Goal: Feedback & Contribution: Leave review/rating

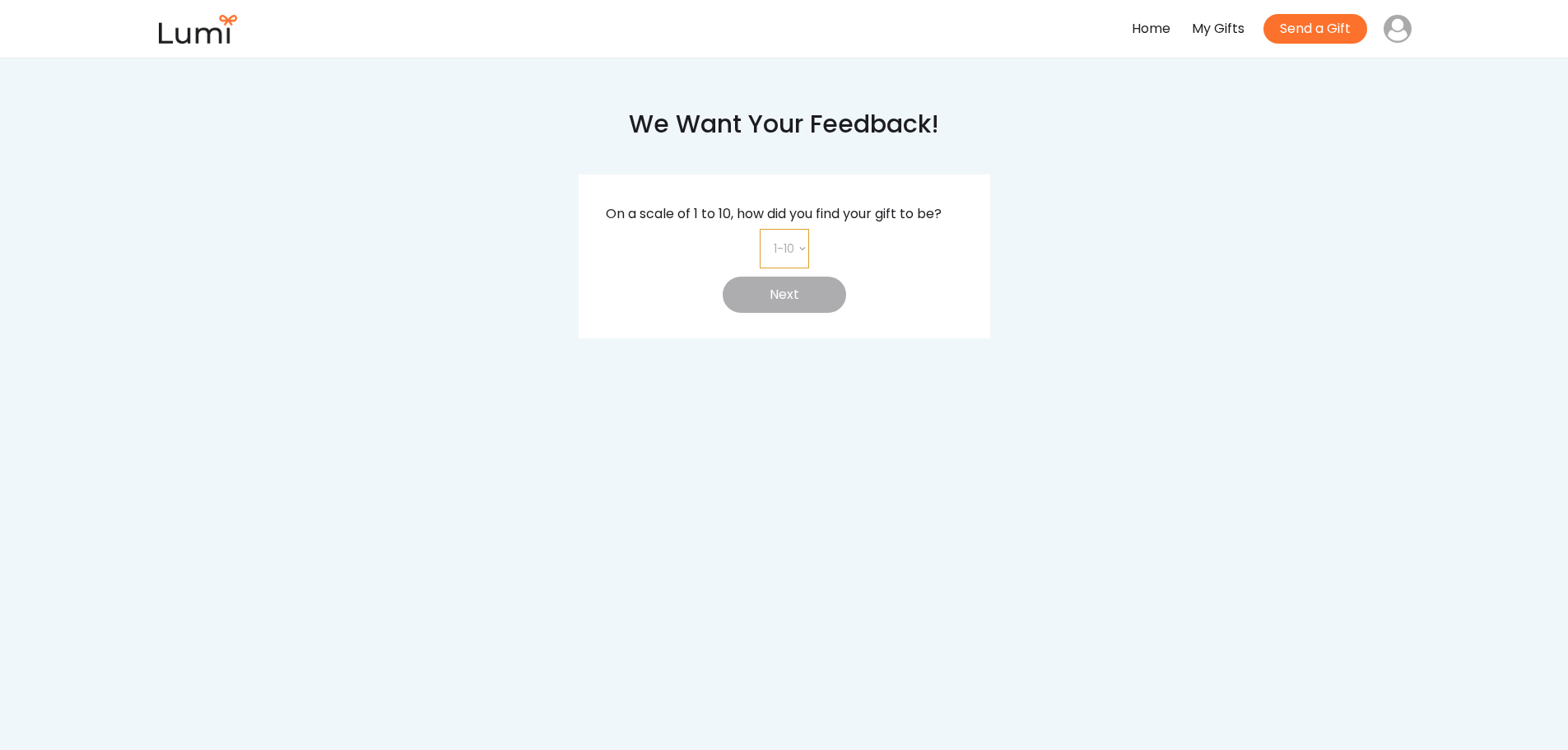
click at [797, 247] on select "1-10 1 2 3 4 5 6 7 8 9 10" at bounding box center [785, 248] width 50 height 39
select select "8"
click at [760, 229] on select "1-10 1 2 3 4 5 6 7 8 9 10" at bounding box center [785, 248] width 50 height 39
click at [777, 303] on button "Next" at bounding box center [785, 295] width 123 height 36
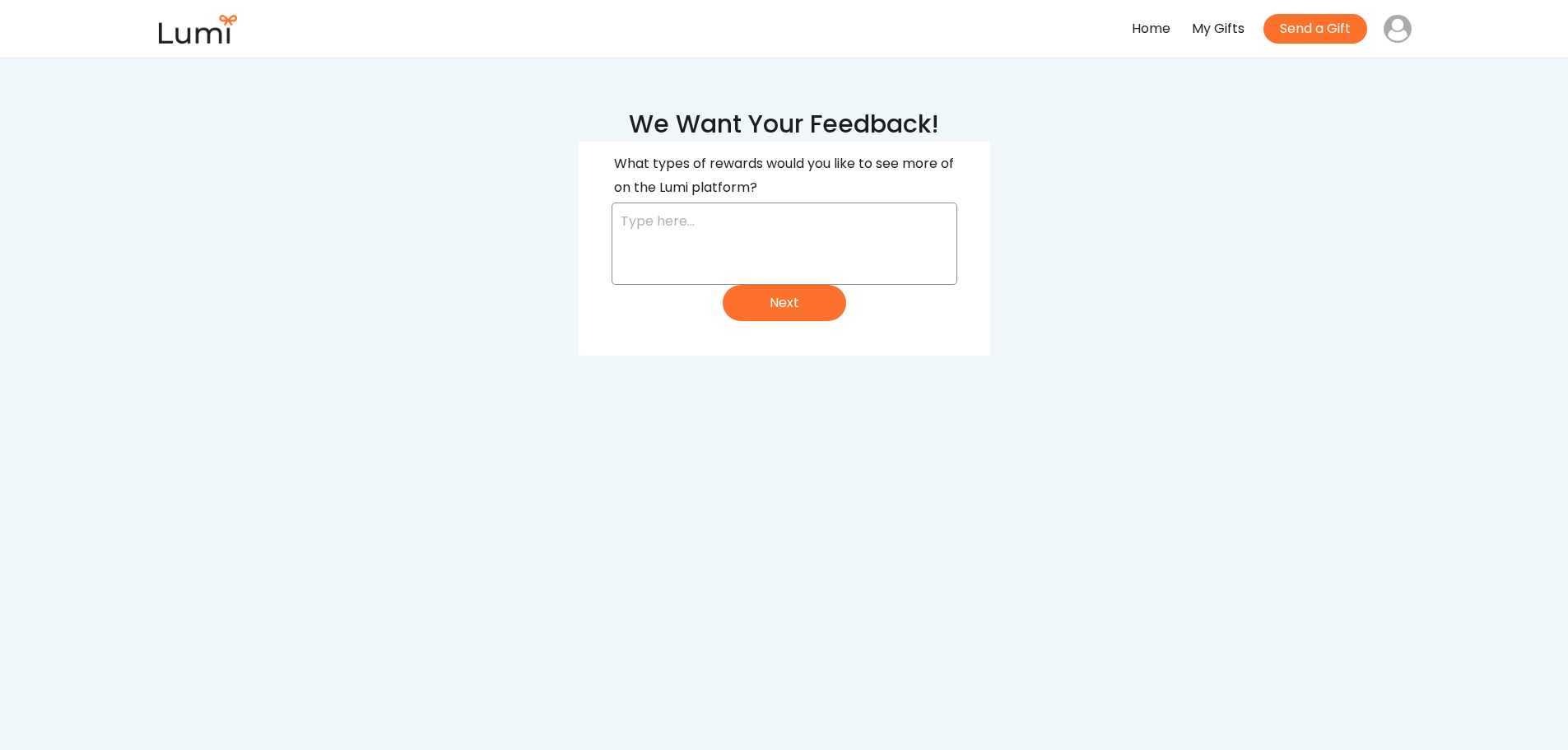
click at [746, 223] on textarea at bounding box center [785, 244] width 346 height 82
drag, startPoint x: 653, startPoint y: 240, endPoint x: 843, endPoint y: 240, distance: 190.0
click at [822, 240] on textarea "More stuff aimed at men. There are only a few things I felt met my interests." at bounding box center [785, 244] width 346 height 82
click at [845, 240] on textarea "More stuff aimed at men. There are only a few things I felt met my interests." at bounding box center [785, 244] width 346 height 82
drag, startPoint x: 627, startPoint y: 223, endPoint x: 877, endPoint y: 239, distance: 250.5
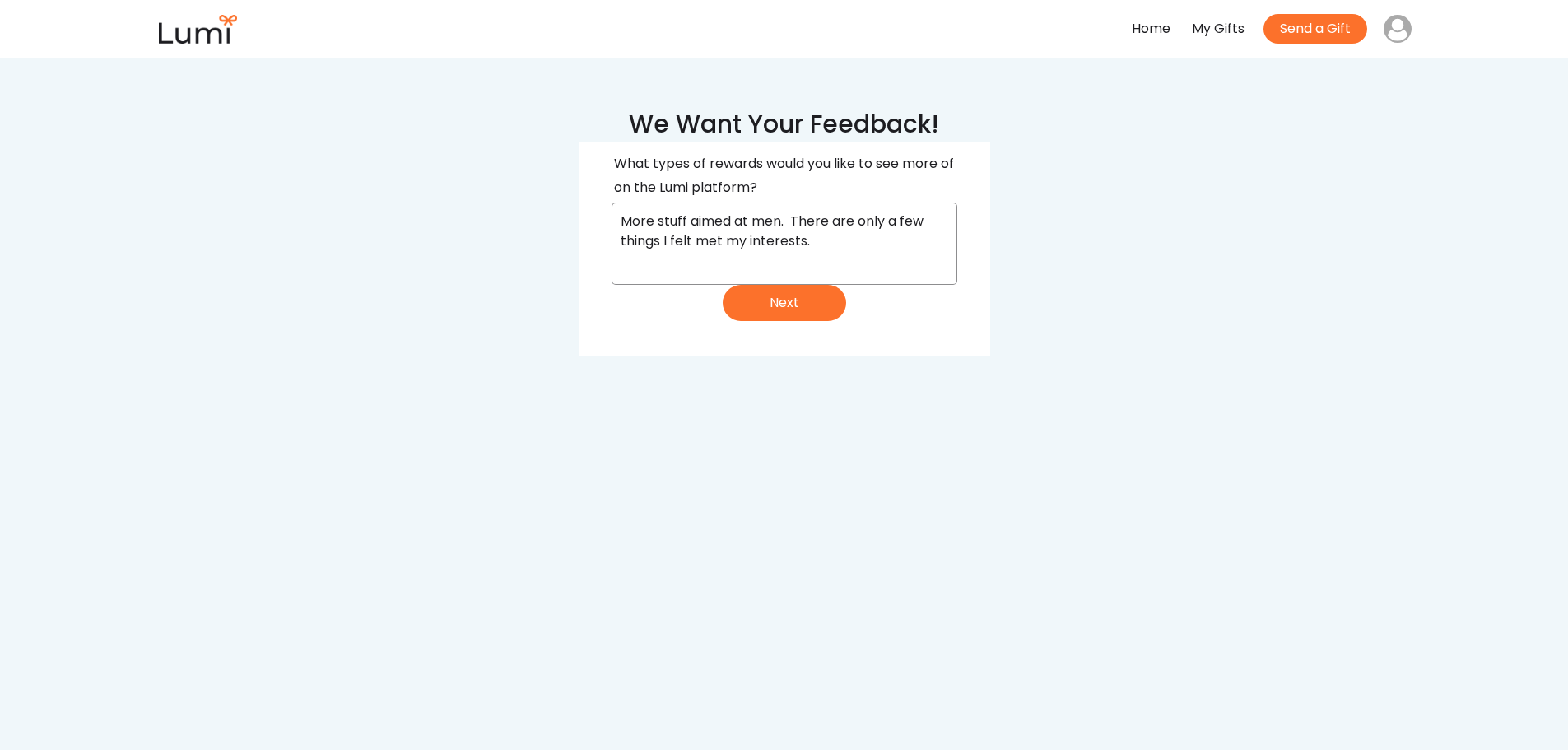
click at [867, 239] on textarea "More stuff aimed at men. There are only a few things I felt met my interests." at bounding box center [785, 244] width 346 height 82
click at [877, 239] on textarea "More stuff aimed at men. There are only a few things I felt met my interests." at bounding box center [785, 244] width 346 height 82
type textarea "More stuff aimed at men. There are only a few things I felt met my interests."
click at [788, 306] on button "Next" at bounding box center [785, 303] width 123 height 36
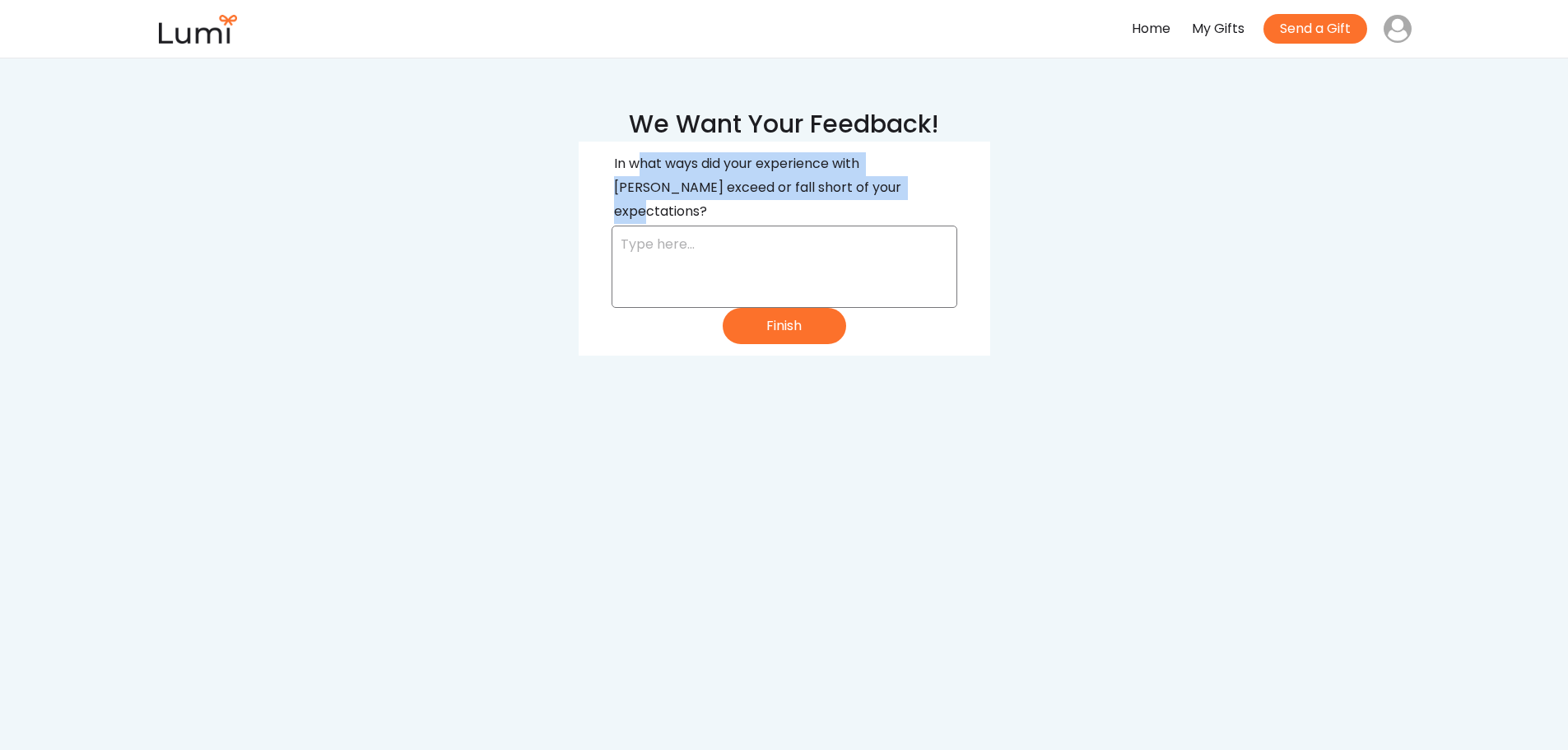
drag, startPoint x: 643, startPoint y: 166, endPoint x: 834, endPoint y: 184, distance: 191.8
click at [834, 184] on div "In what ways did your experience with Lumi exceed or fall short of your expecta…" at bounding box center [785, 188] width 341 height 71
click at [853, 183] on div "In what ways did your experience with Lumi exceed or fall short of your expecta…" at bounding box center [785, 188] width 341 height 71
drag, startPoint x: 682, startPoint y: 164, endPoint x: 890, endPoint y: 186, distance: 209.2
click at [890, 186] on div "In what ways did your experience with Lumi exceed or fall short of your expecta…" at bounding box center [785, 188] width 341 height 71
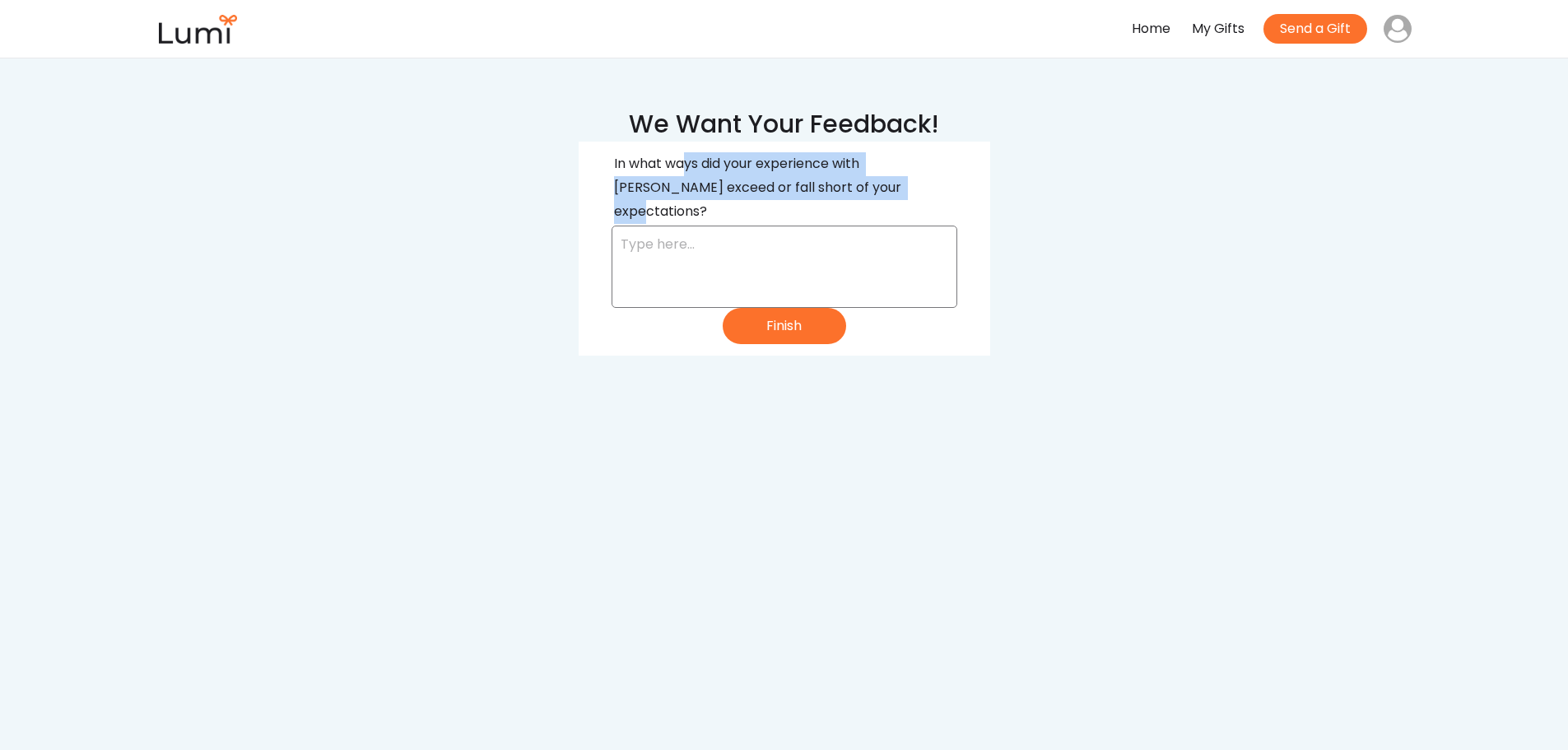
click at [890, 186] on div "In what ways did your experience with Lumi exceed or fall short of your expecta…" at bounding box center [785, 188] width 341 height 71
drag, startPoint x: 689, startPoint y: 162, endPoint x: 841, endPoint y: 184, distance: 153.6
click at [841, 184] on div "In what ways did your experience with Lumi exceed or fall short of your expecta…" at bounding box center [785, 188] width 341 height 71
drag, startPoint x: 624, startPoint y: 160, endPoint x: 848, endPoint y: 179, distance: 224.8
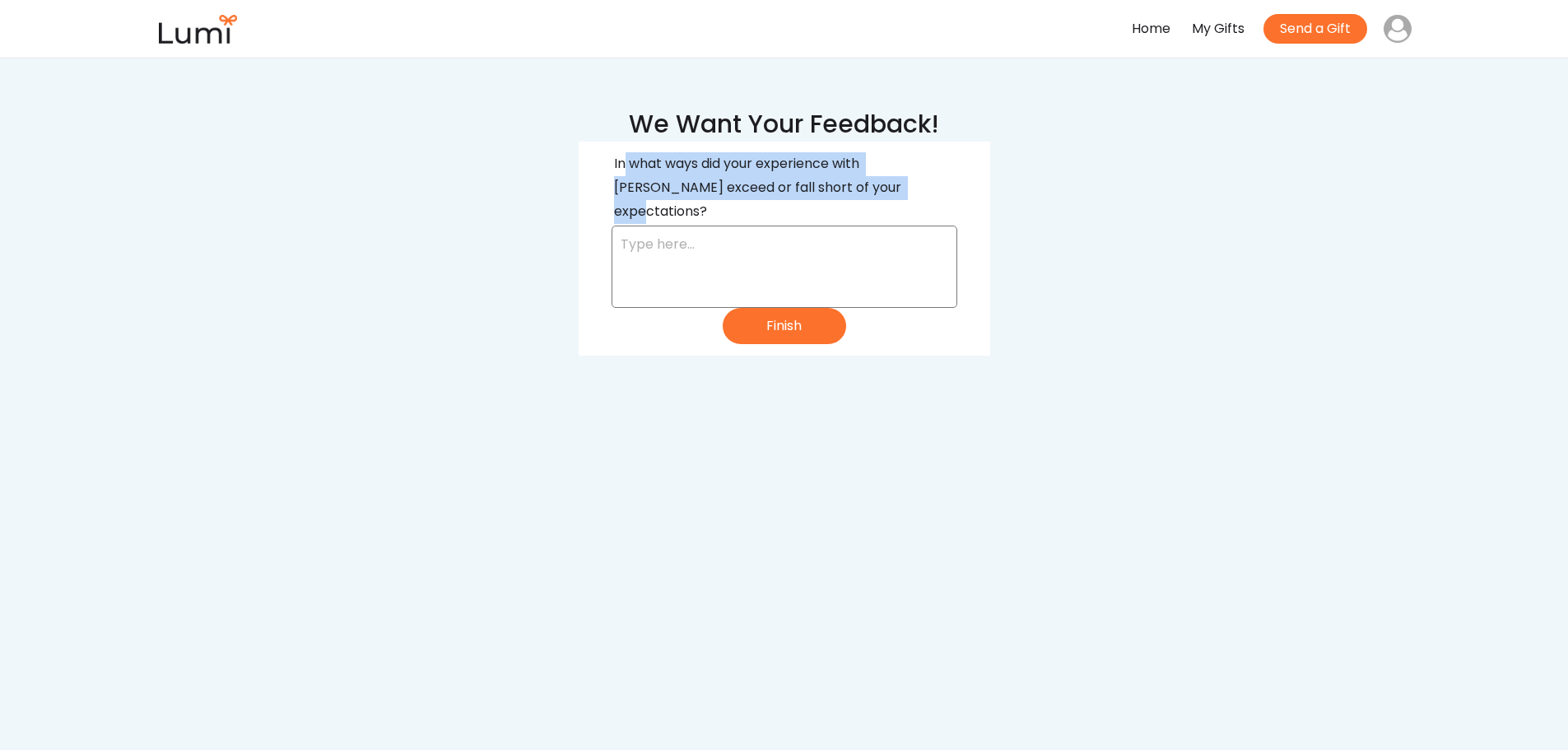
click at [846, 179] on div "In what ways did your experience with Lumi exceed or fall short of your expecta…" at bounding box center [785, 188] width 341 height 71
click at [757, 167] on div "In what ways did your experience with Lumi exceed or fall short of your expecta…" at bounding box center [785, 188] width 341 height 71
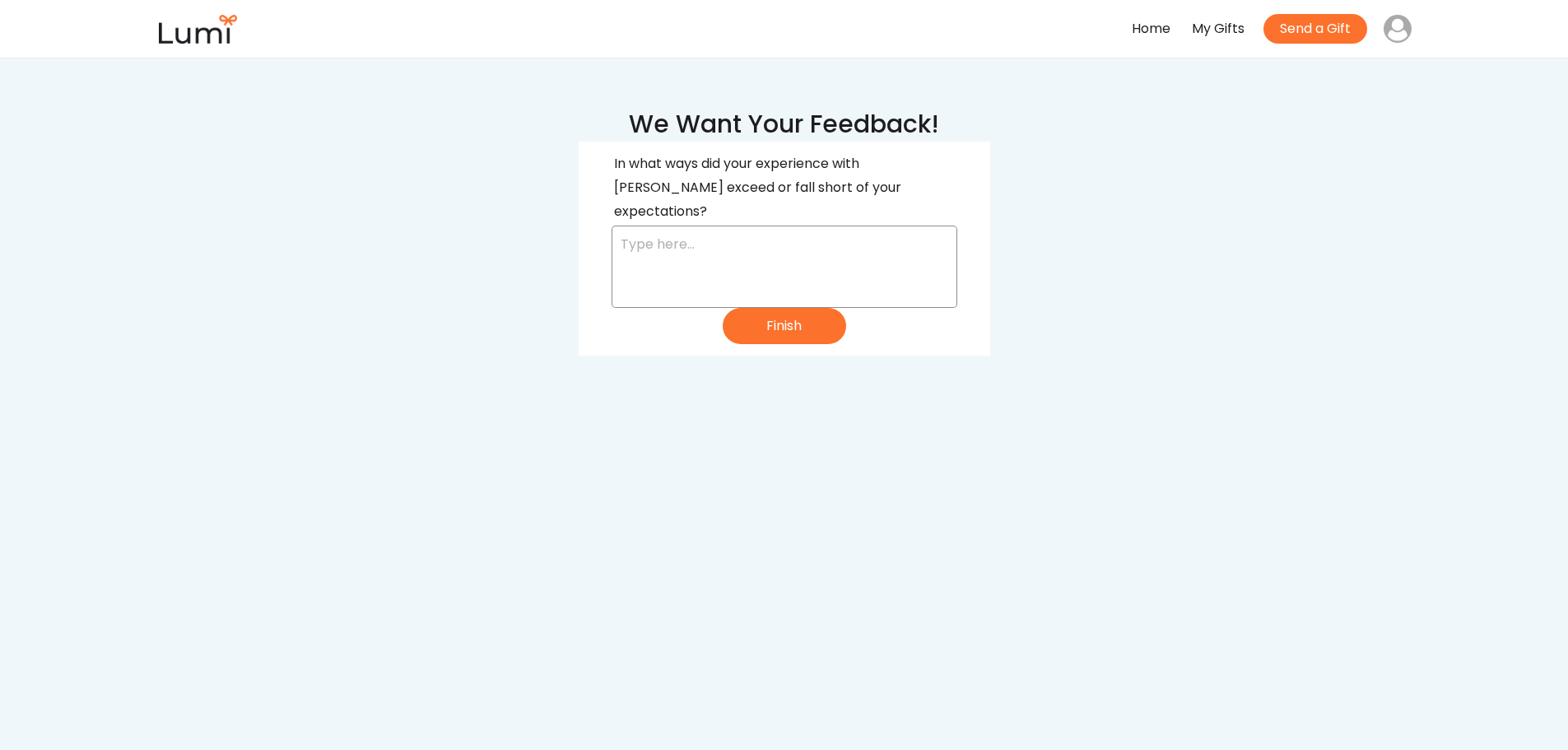
click at [738, 238] on textarea at bounding box center [785, 267] width 346 height 82
drag, startPoint x: 827, startPoint y: 247, endPoint x: 855, endPoint y: 223, distance: 36.9
click at [855, 226] on textarea "Items all seem to be of good quality but some what lacking in overall selection." at bounding box center [785, 267] width 346 height 82
type textarea "Items all seem to be of good quality."
click at [771, 312] on button "Finish" at bounding box center [785, 326] width 123 height 36
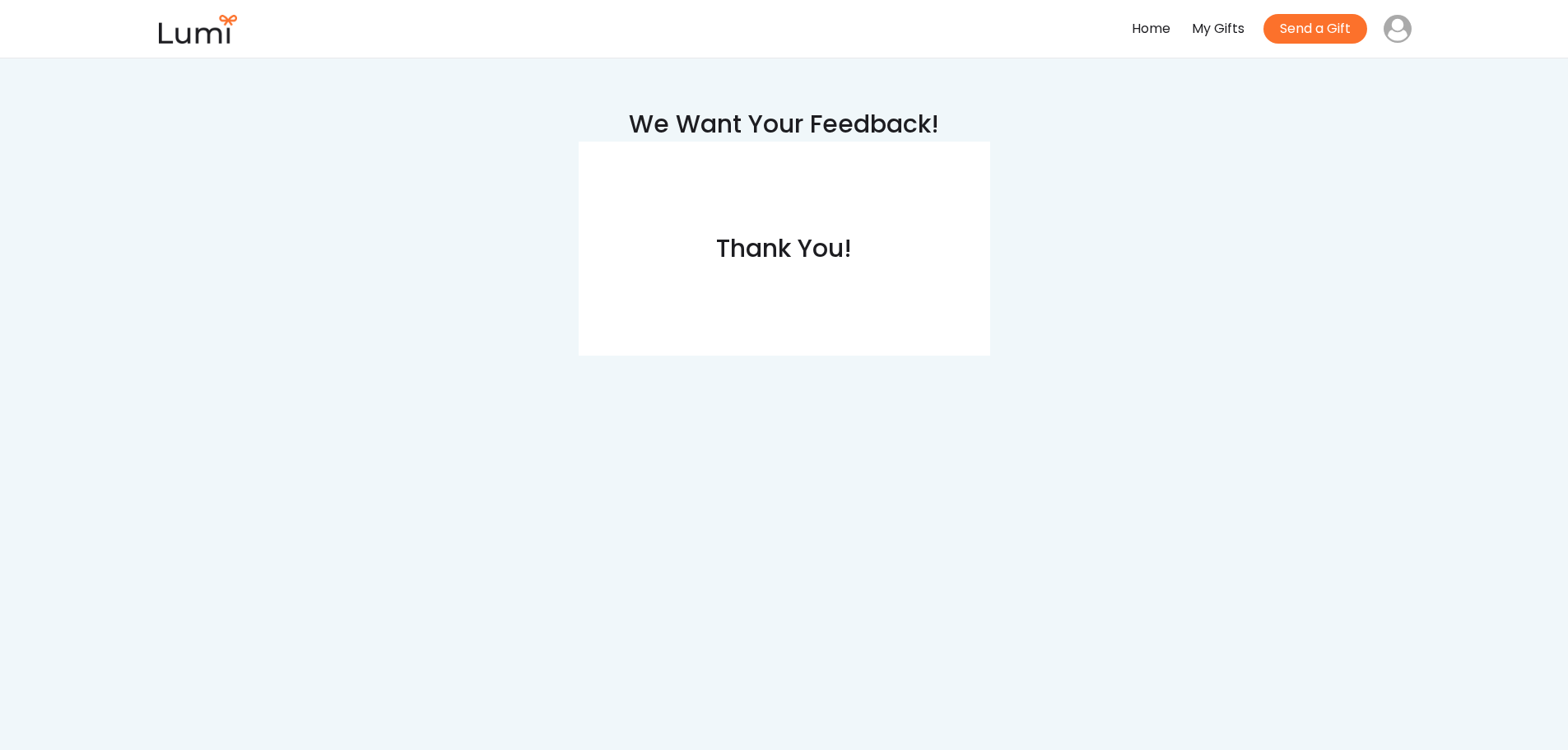
click at [1202, 30] on div "My Gifts" at bounding box center [1219, 29] width 53 height 24
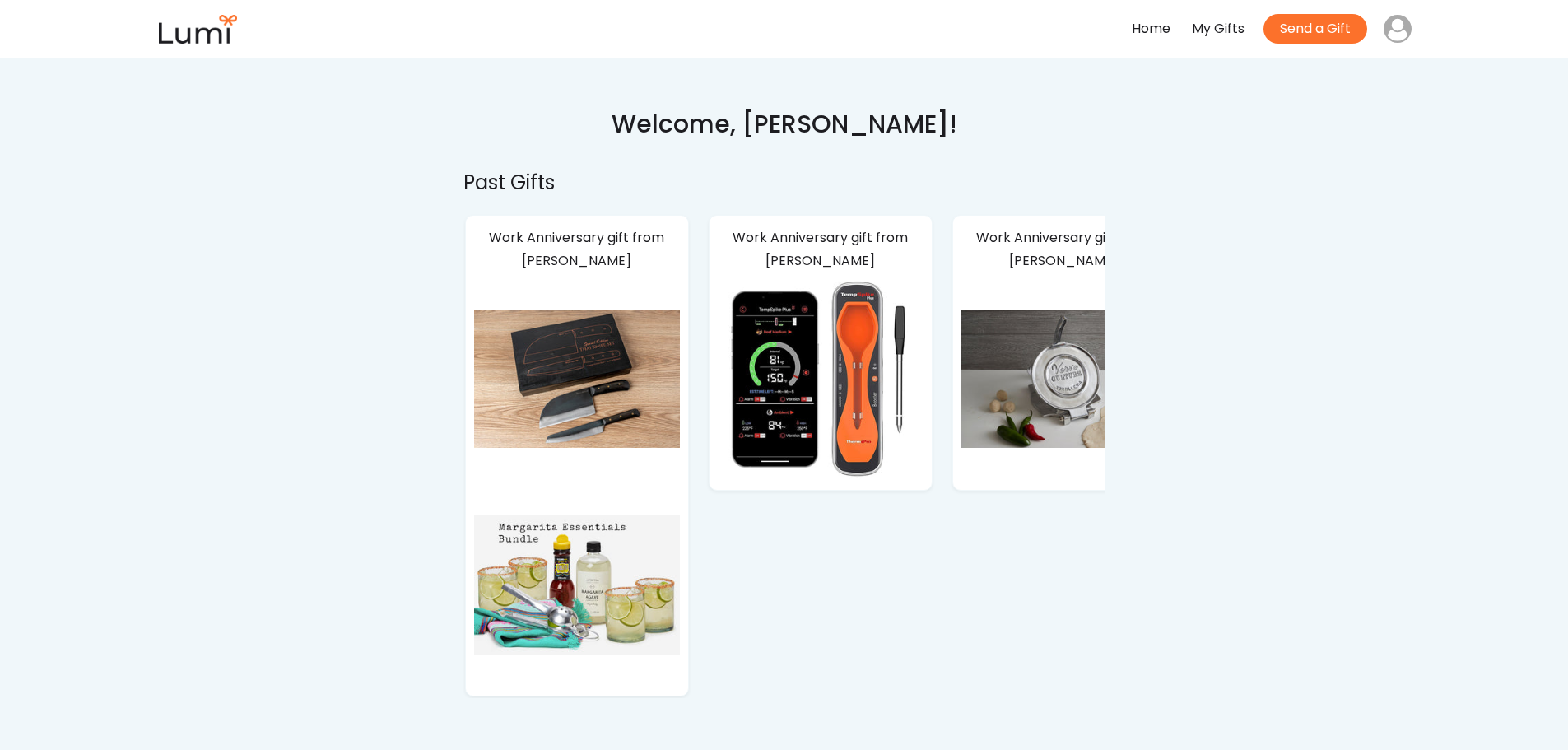
click at [1143, 28] on div "Home" at bounding box center [1151, 29] width 39 height 24
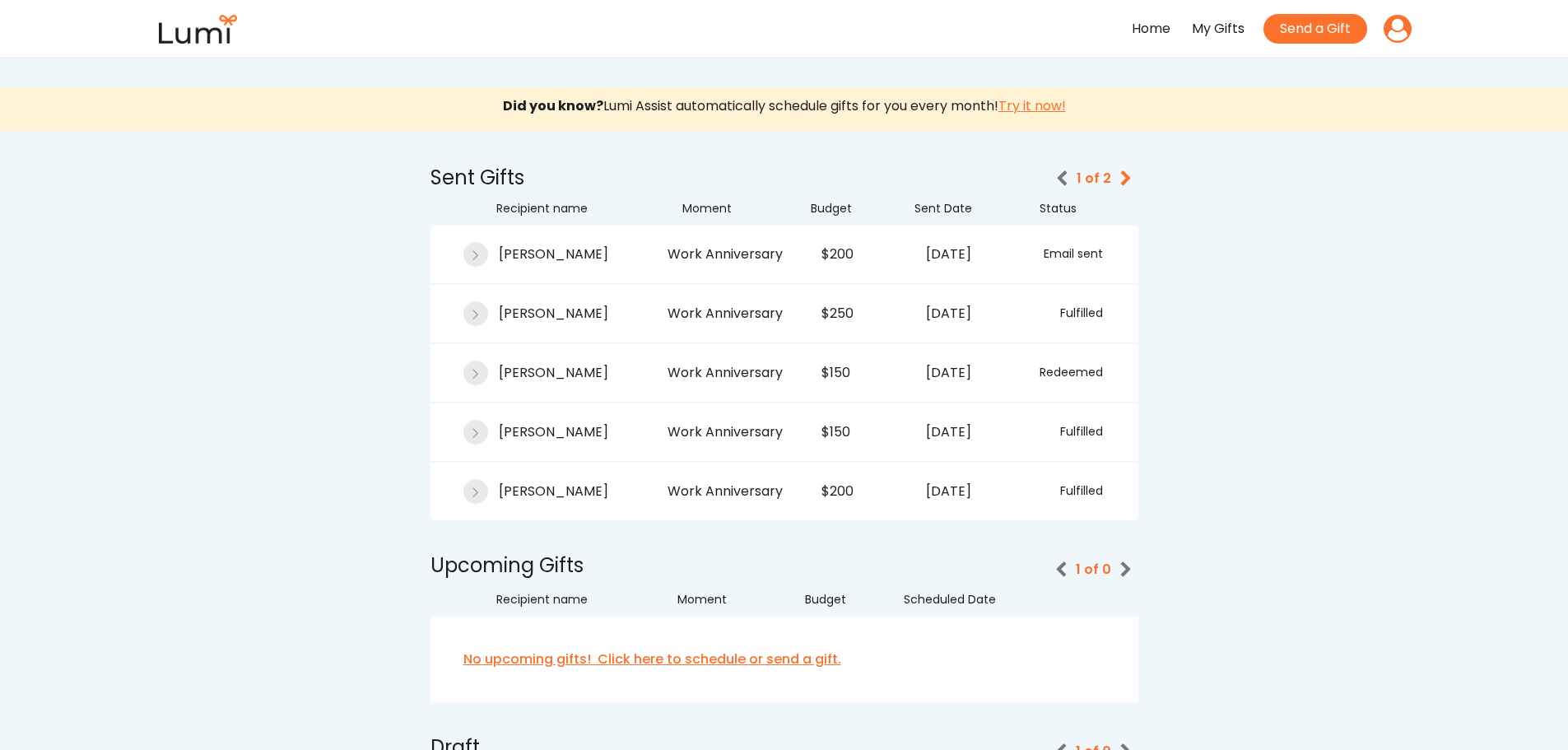
click at [1395, 26] on icon at bounding box center [1398, 28] width 28 height 28
click at [1282, 259] on div "Did you know? Lumi Assist automatically schedule gifts for you every month! Try…" at bounding box center [784, 629] width 1568 height 1094
click at [185, 33] on img at bounding box center [199, 29] width 82 height 29
